Goal: Information Seeking & Learning: Learn about a topic

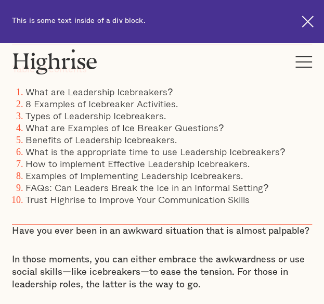
scroll to position [401, 0]
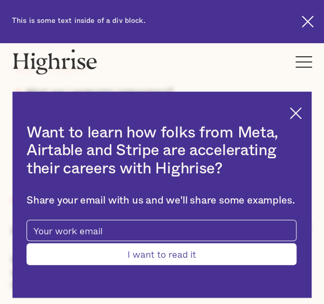
click at [310, 113] on div "Want to learn how folks from Meta, Airtable and Stripe are accelerating their c…" at bounding box center [161, 195] width 299 height 207
click at [302, 113] on img at bounding box center [296, 113] width 12 height 12
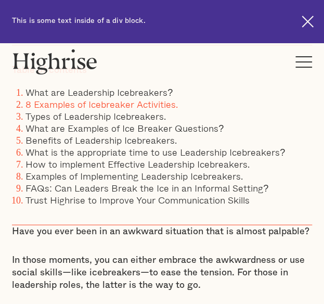
click at [128, 102] on link "8 Examples of Icebreaker Activities." at bounding box center [102, 103] width 152 height 15
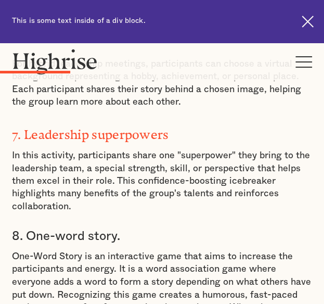
scroll to position [2158, 0]
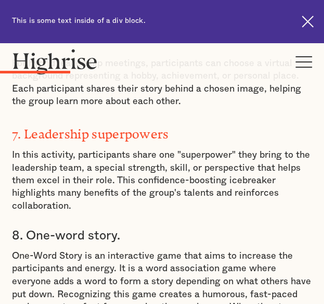
drag, startPoint x: 244, startPoint y: 269, endPoint x: 7, endPoint y: 191, distance: 249.3
drag, startPoint x: 7, startPoint y: 191, endPoint x: 272, endPoint y: 265, distance: 275.0
click at [272, 265] on p "One-Word Story is an interactive game that aims to increase the participants an…" at bounding box center [162, 288] width 300 height 76
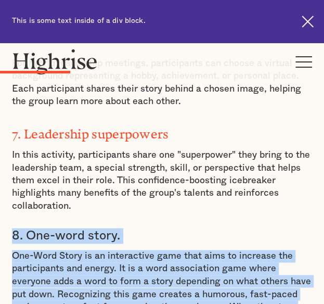
drag, startPoint x: 235, startPoint y: 271, endPoint x: 7, endPoint y: 189, distance: 242.8
copy div "8. One-word story. One-Word Story is an interactive game that aims to increase …"
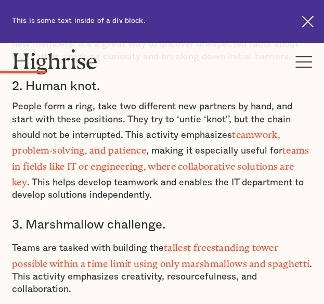
scroll to position [1606, 0]
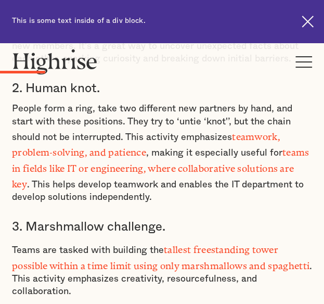
drag, startPoint x: 92, startPoint y: 251, endPoint x: 7, endPoint y: 233, distance: 86.8
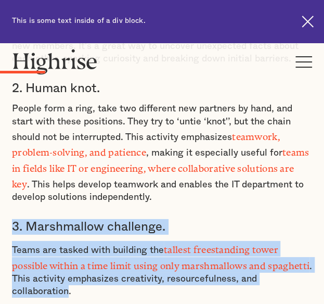
drag, startPoint x: 68, startPoint y: 259, endPoint x: 1, endPoint y: 199, distance: 89.2
copy div "3. Marshmallow challenge. Teams are tasked with building the tallest freestandi…"
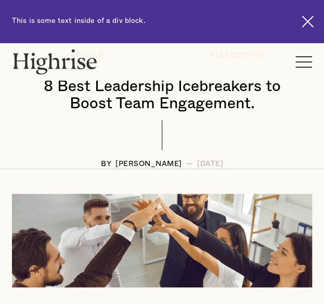
scroll to position [0, 0]
